Goal: Find specific page/section: Find specific page/section

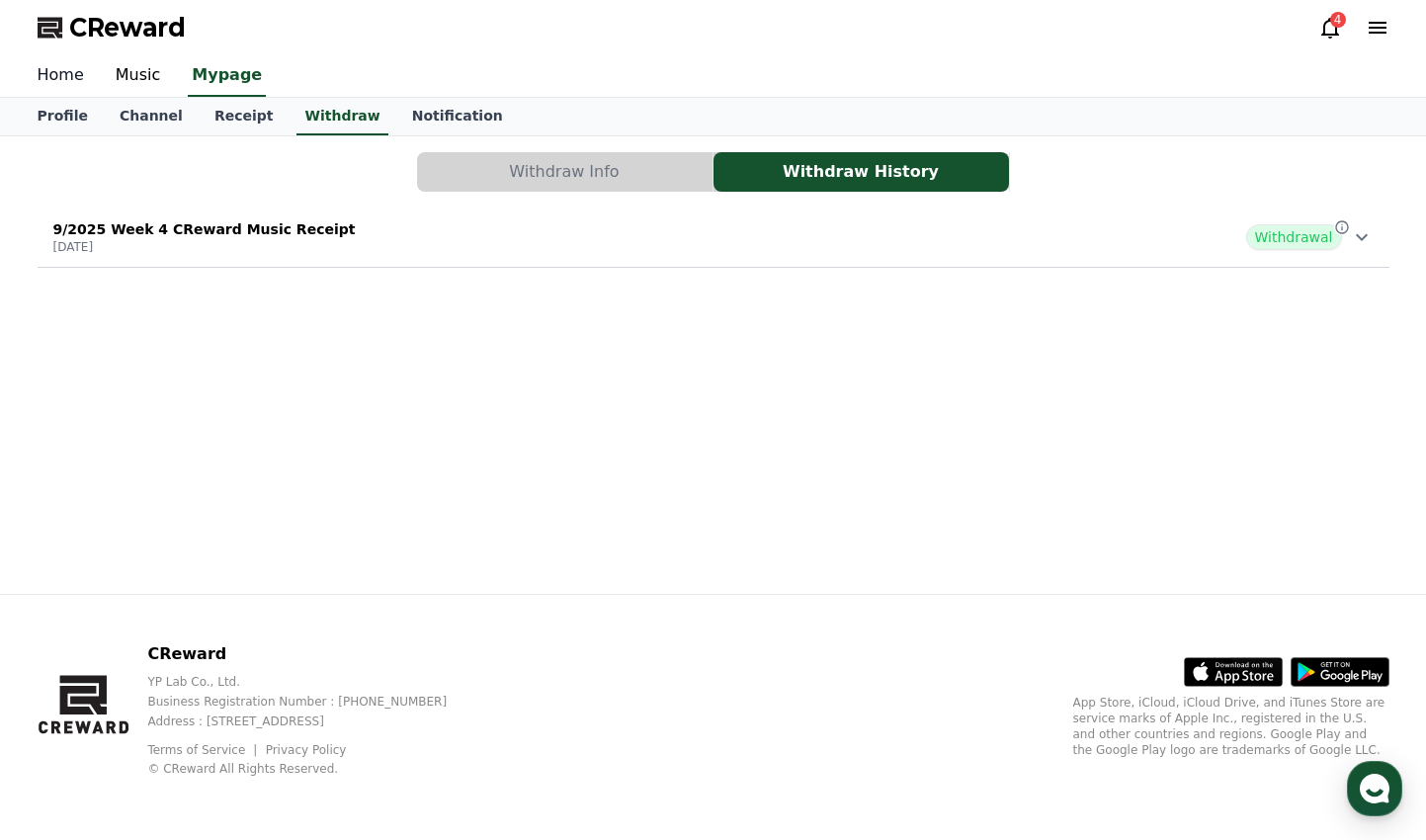
click at [67, 79] on link "Home" at bounding box center [60, 76] width 78 height 42
click at [139, 84] on link "Music" at bounding box center [139, 76] width 77 height 42
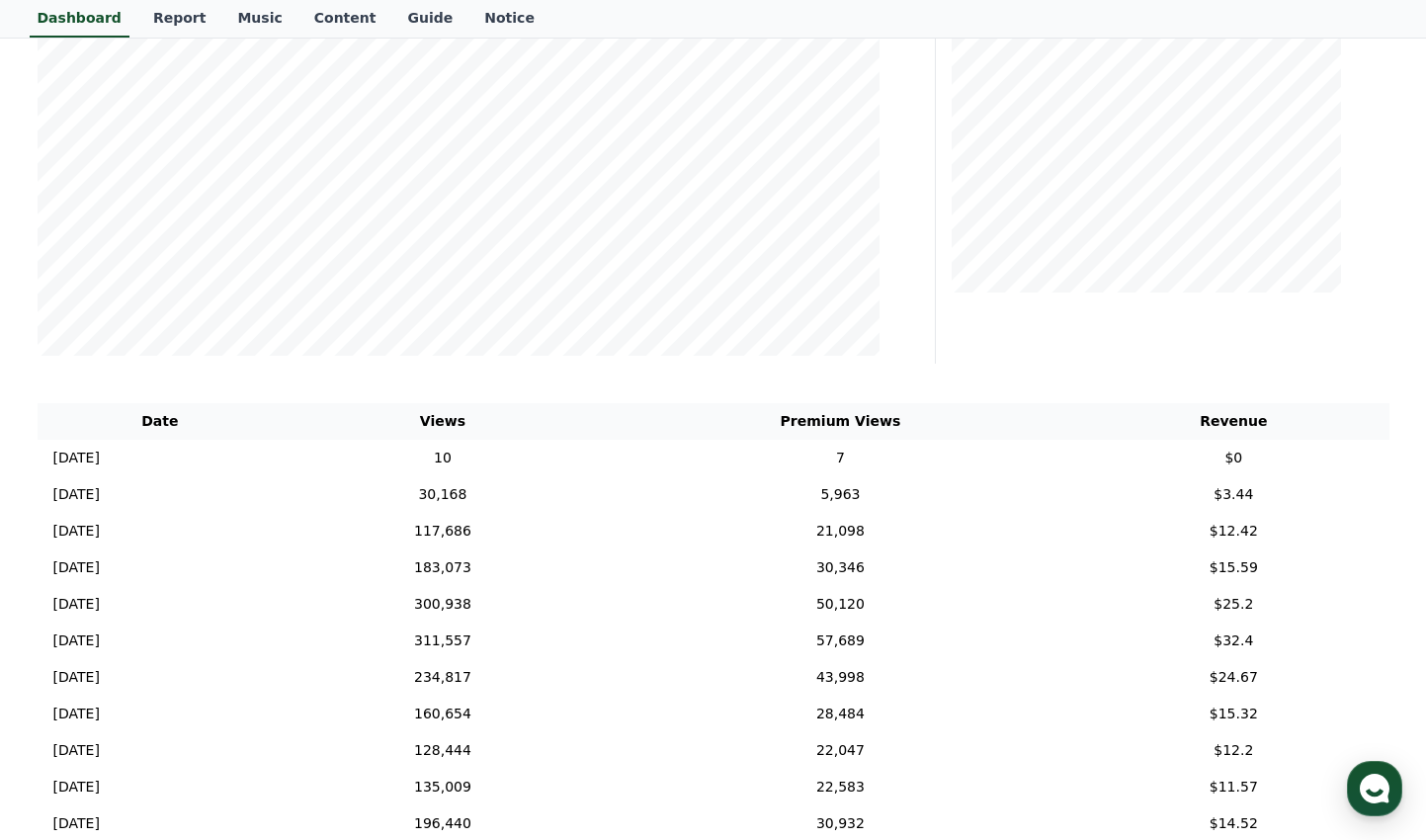
scroll to position [567, 0]
